Goal: Transaction & Acquisition: Download file/media

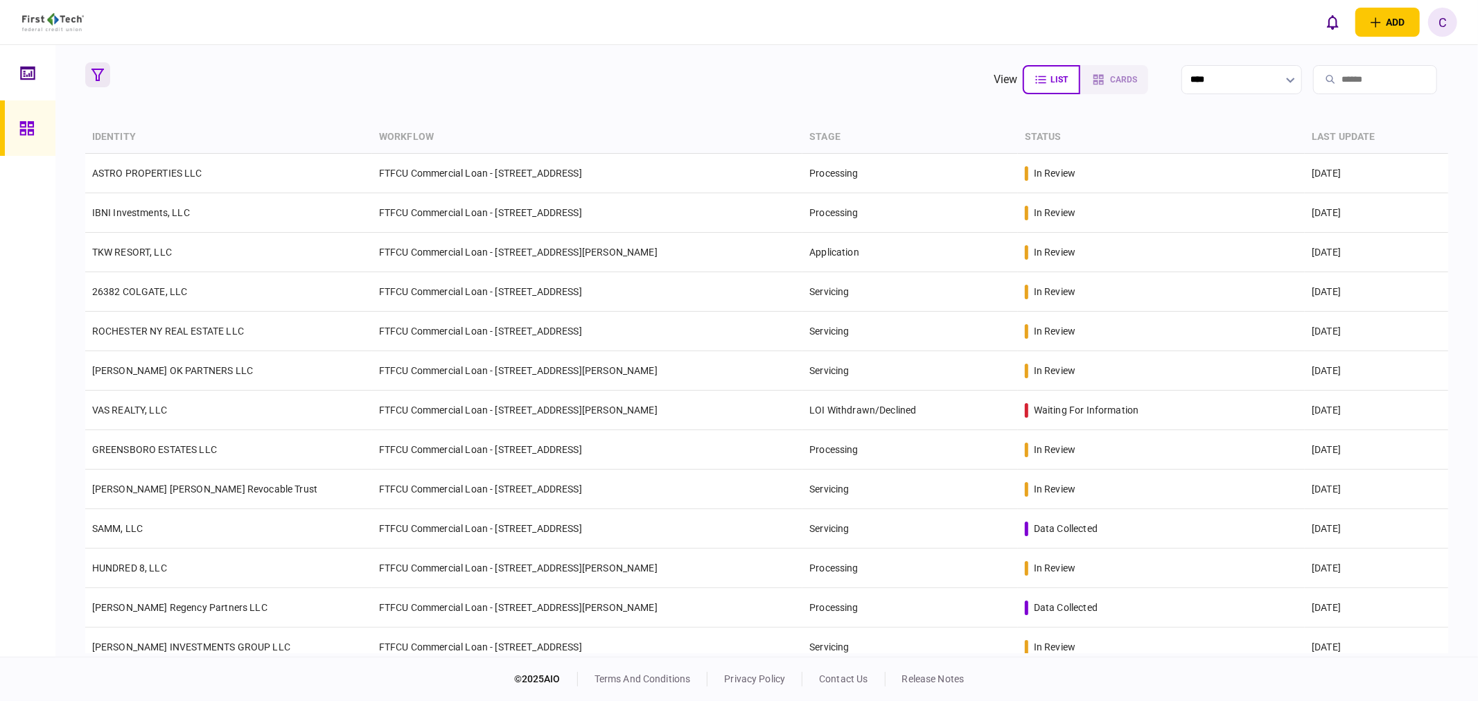
click at [98, 69] on icon "button" at bounding box center [97, 75] width 12 height 12
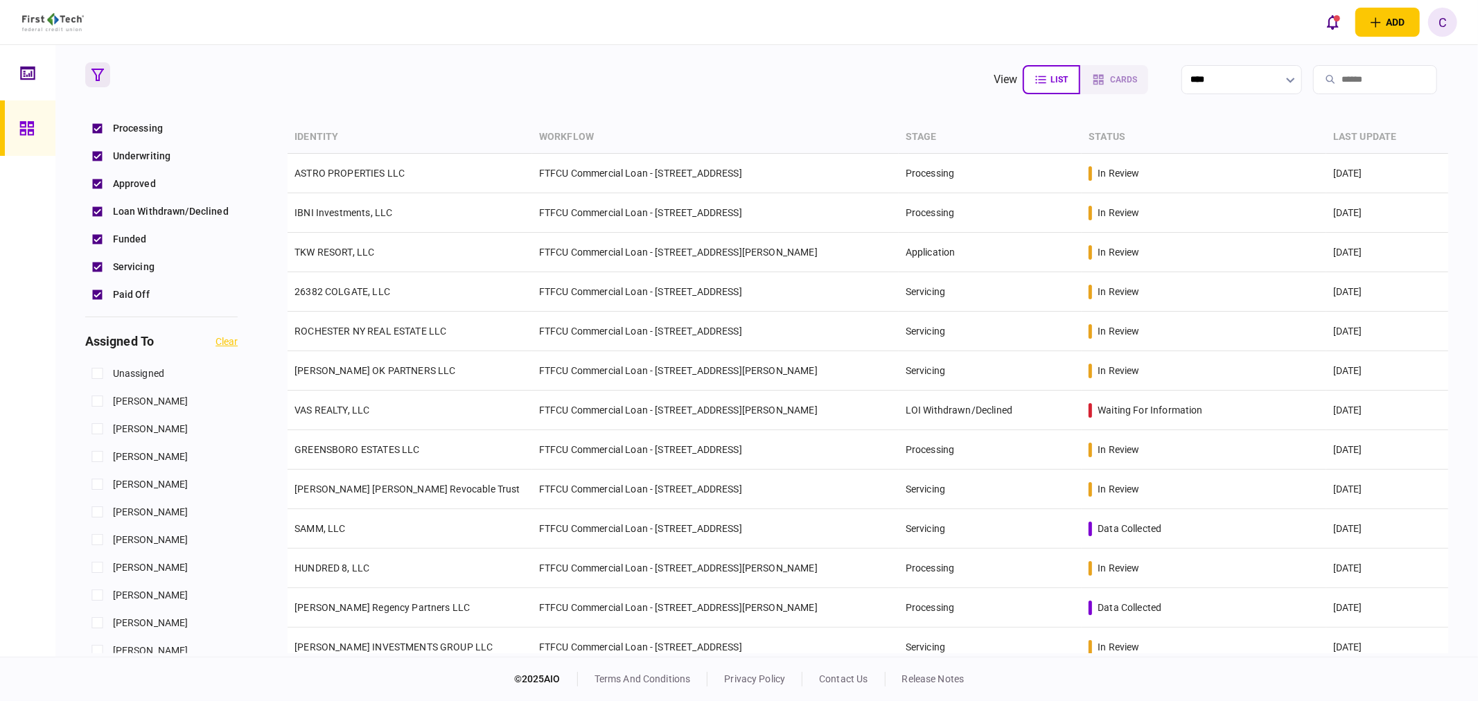
scroll to position [461, 0]
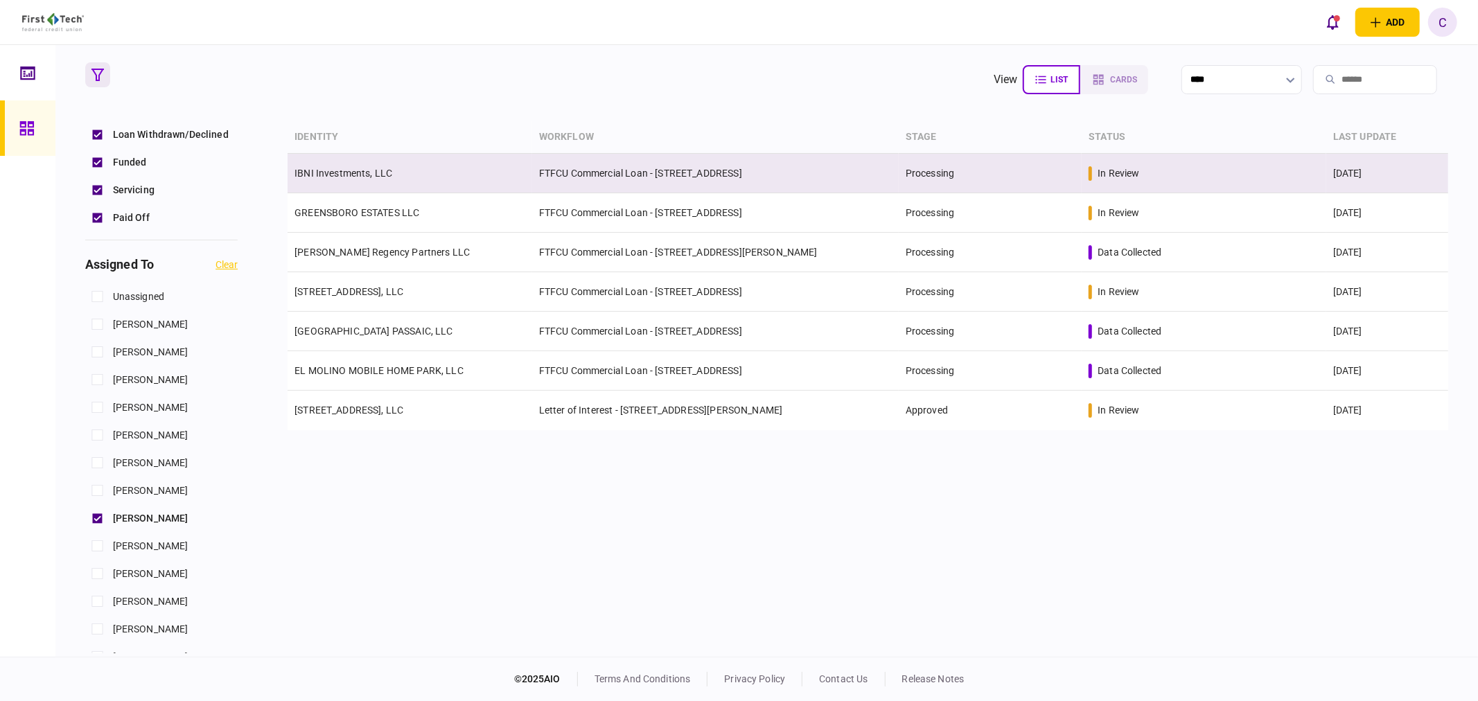
click at [364, 172] on link "IBNI Investments, LLC" at bounding box center [343, 173] width 98 height 11
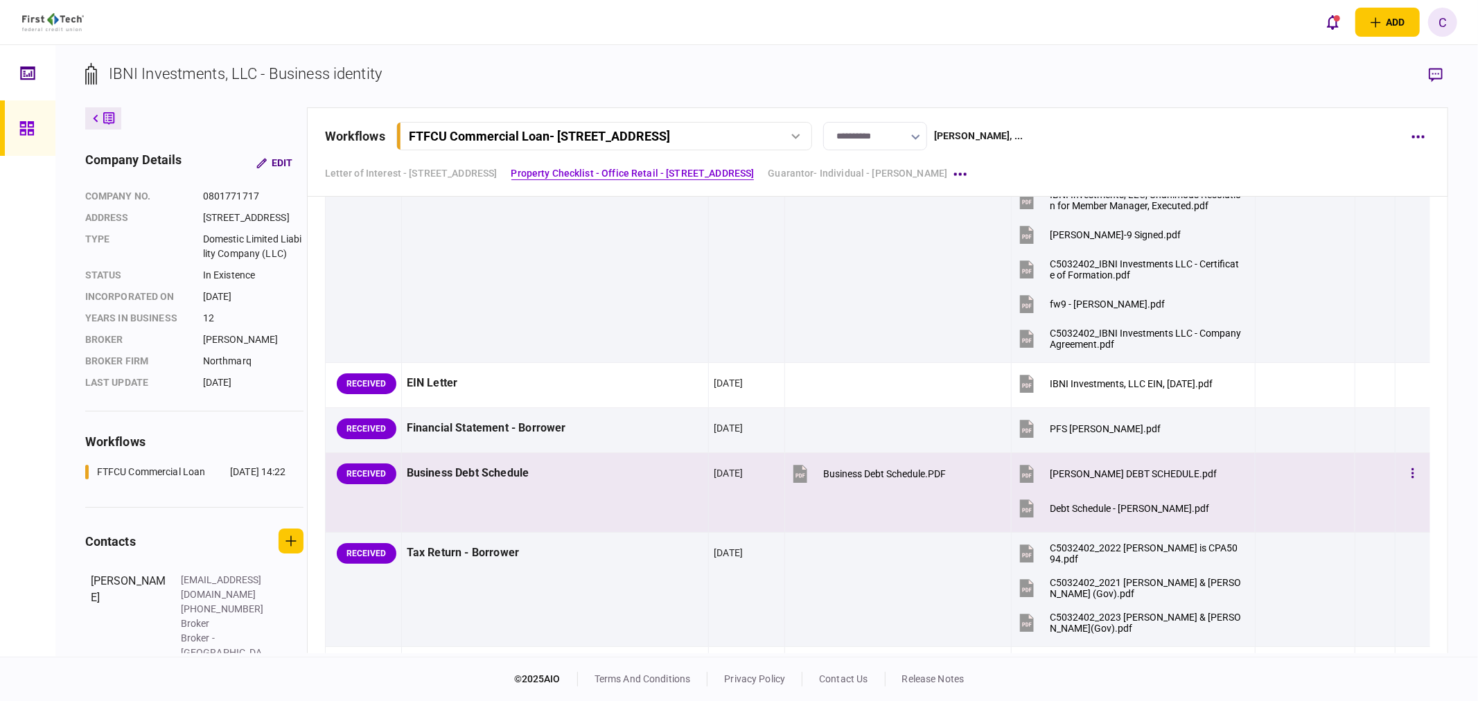
scroll to position [506, 0]
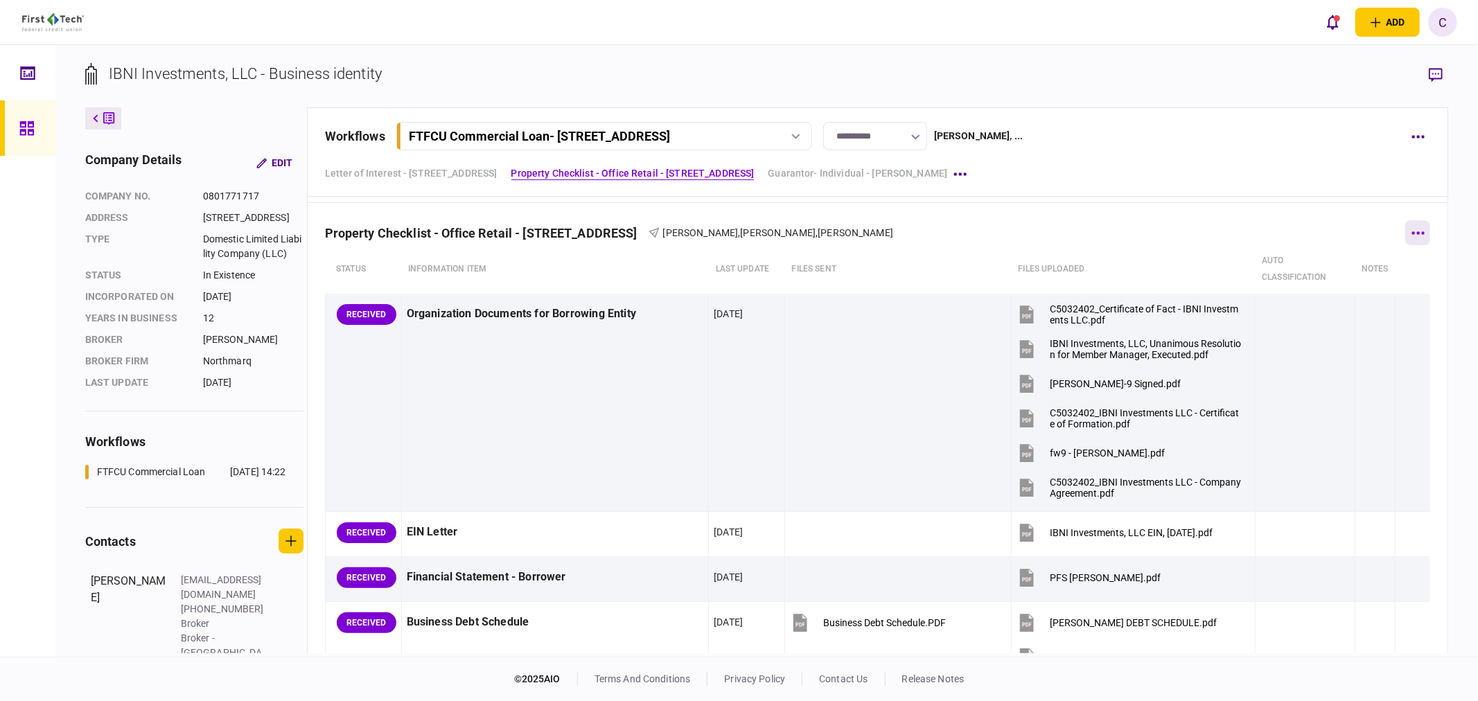
click at [1414, 236] on button "button" at bounding box center [1417, 232] width 25 height 25
click at [1310, 322] on span "download submitted files" at bounding box center [1319, 322] width 127 height 17
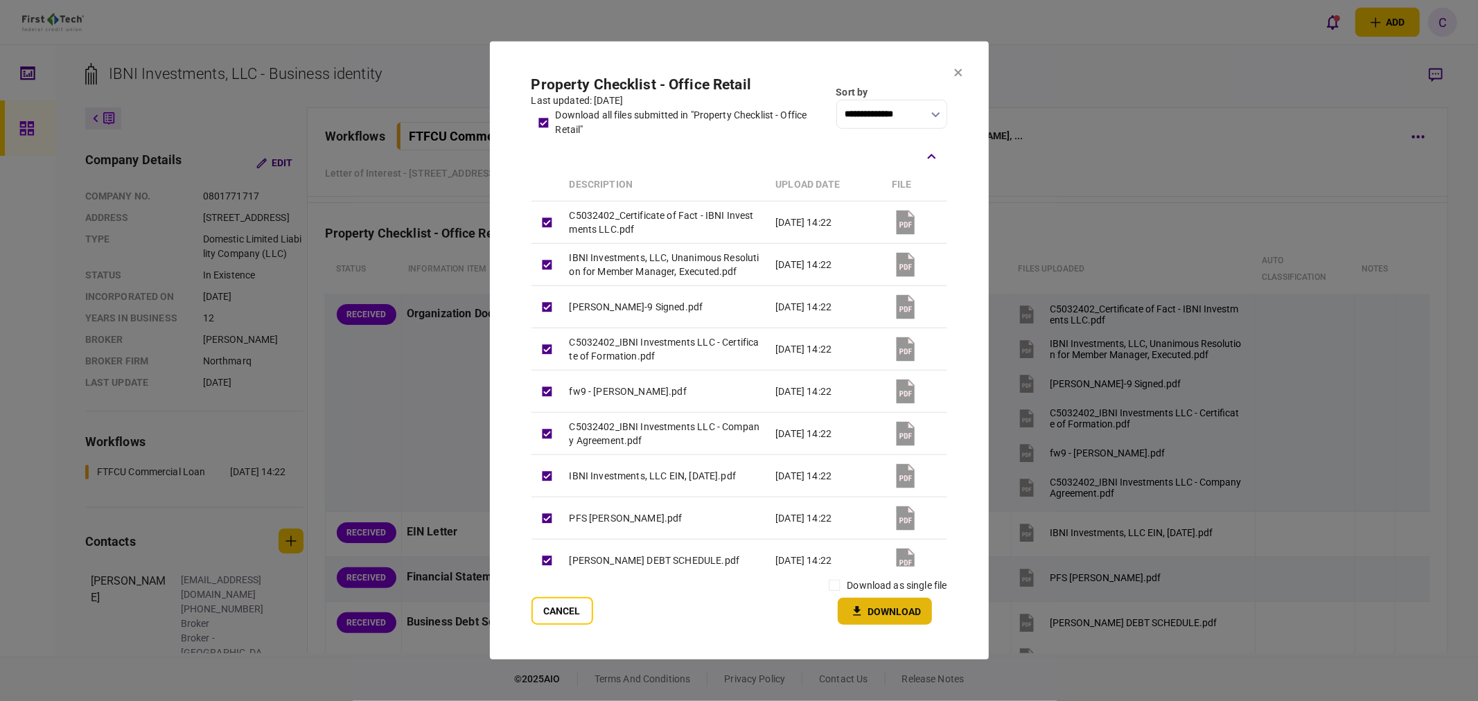
click at [885, 611] on button "Download" at bounding box center [885, 611] width 94 height 27
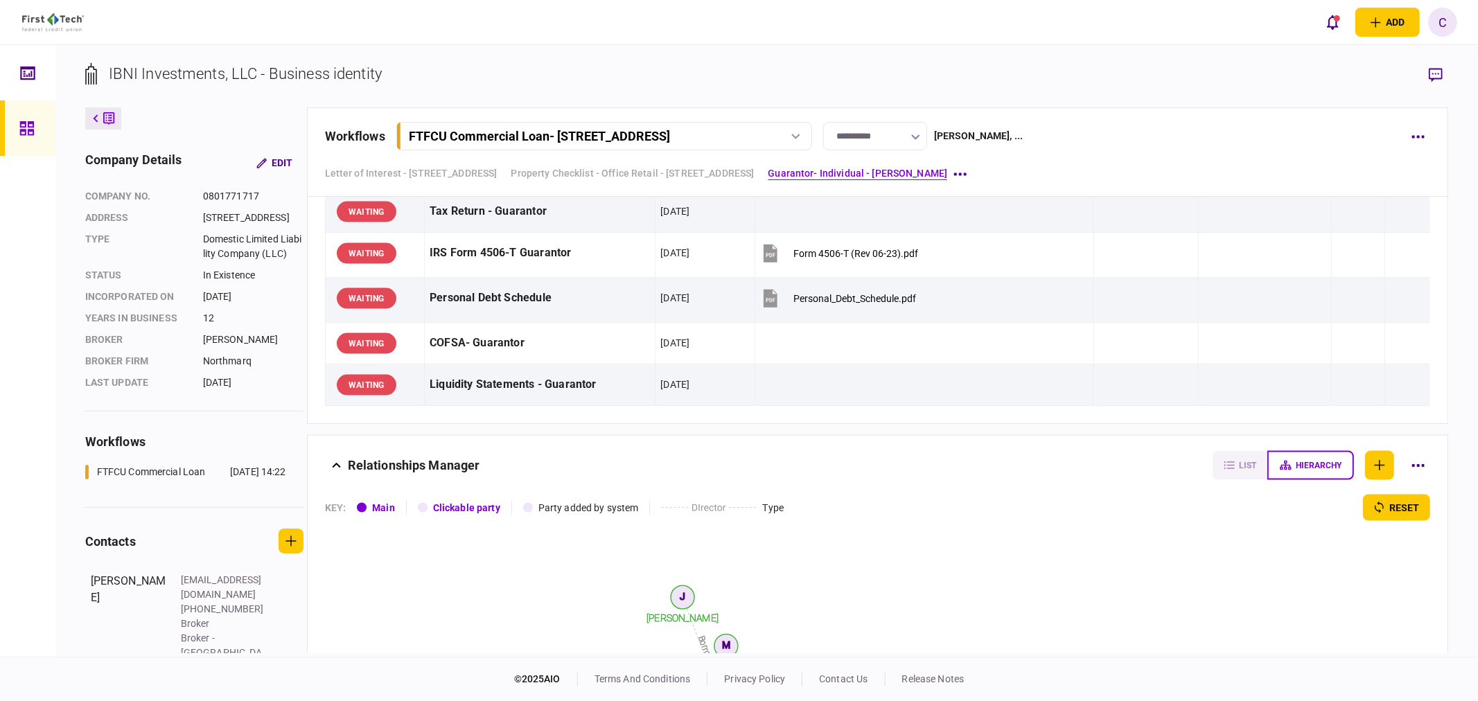
scroll to position [1814, 0]
